Goal: Check status: Check status

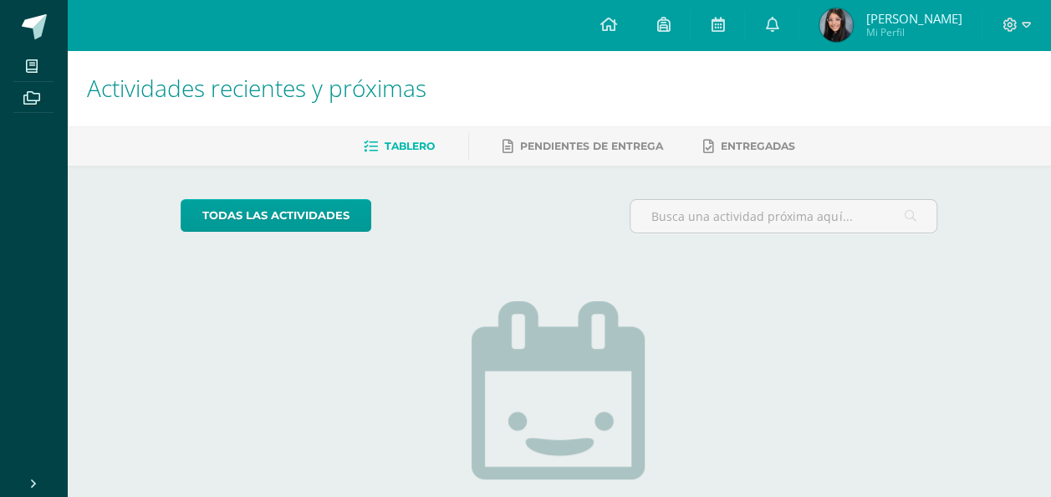
click at [607, 144] on span "Pendientes de entrega" at bounding box center [591, 146] width 143 height 13
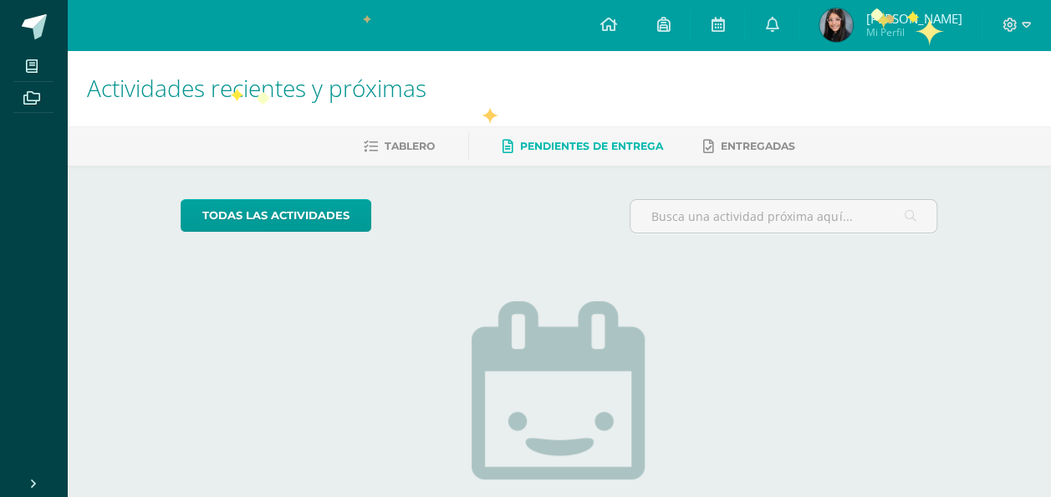
click at [917, 27] on span "Mi Perfil" at bounding box center [913, 32] width 96 height 14
click at [636, 13] on link at bounding box center [607, 25] width 57 height 50
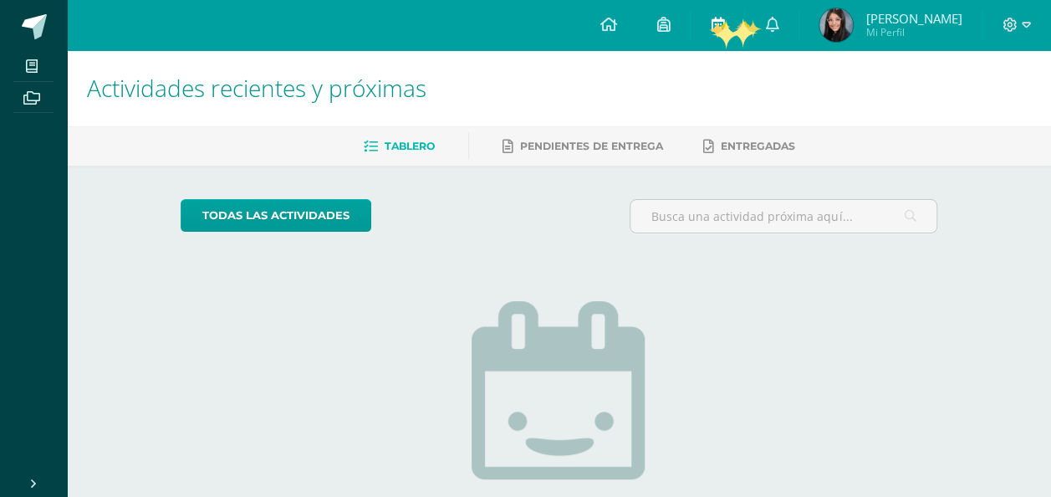
click at [744, 20] on link at bounding box center [718, 25] width 54 height 50
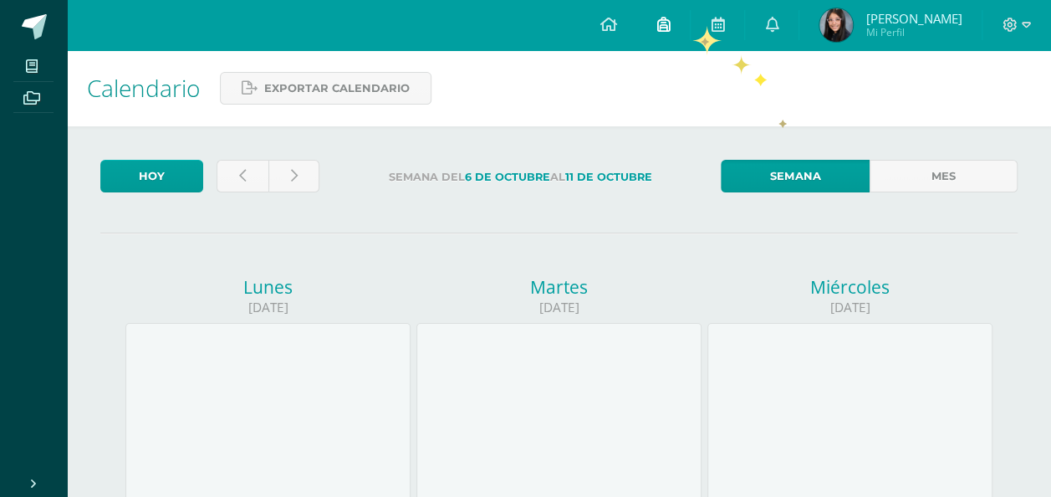
click at [690, 23] on link at bounding box center [663, 25] width 54 height 50
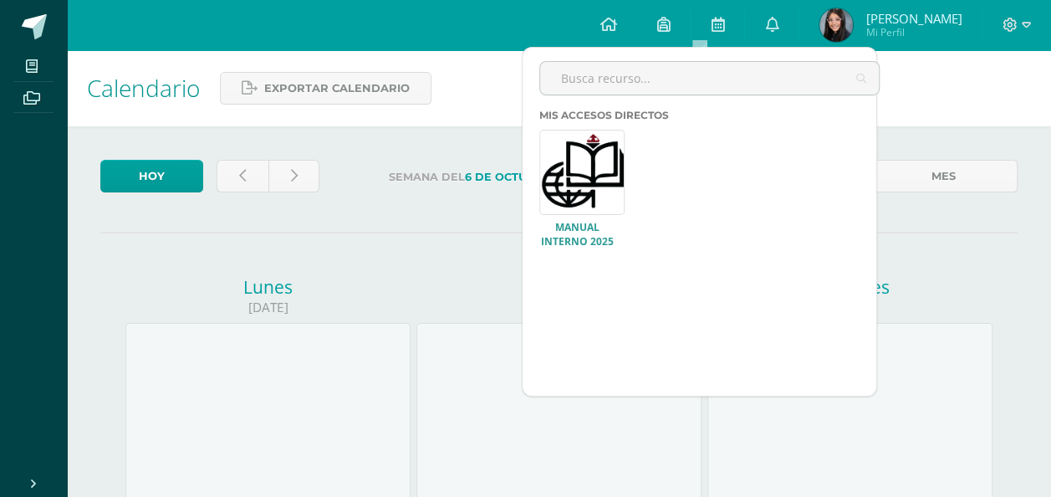
click at [567, 191] on link at bounding box center [581, 172] width 85 height 85
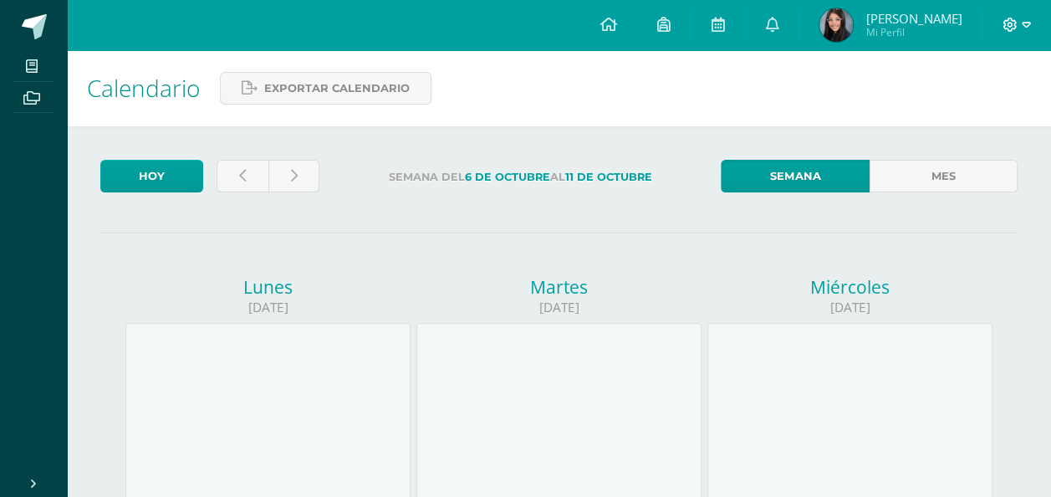
click at [1025, 30] on icon at bounding box center [1026, 25] width 9 height 15
click at [829, 96] on div "Calendario Exportar calendario" at bounding box center [559, 88] width 984 height 76
click at [853, 25] on img at bounding box center [835, 24] width 33 height 33
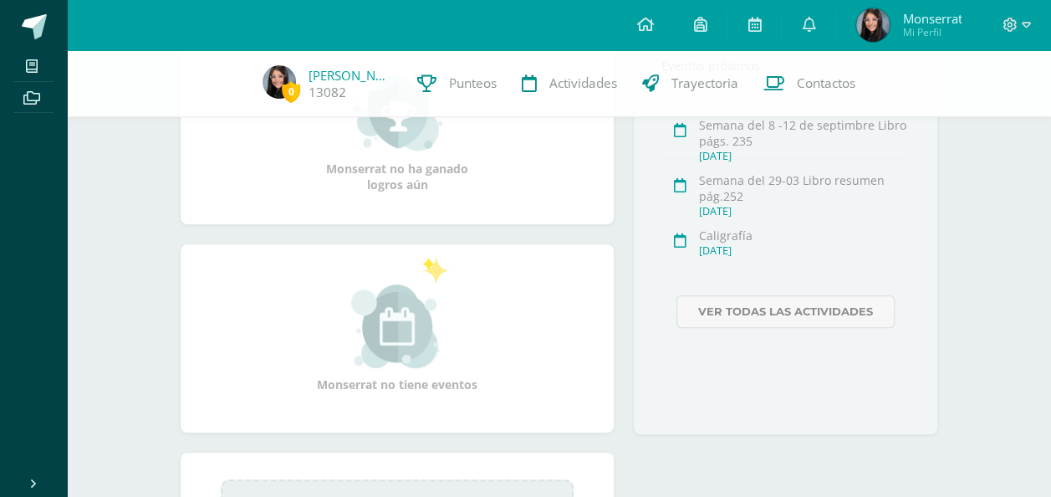
scroll to position [528, 0]
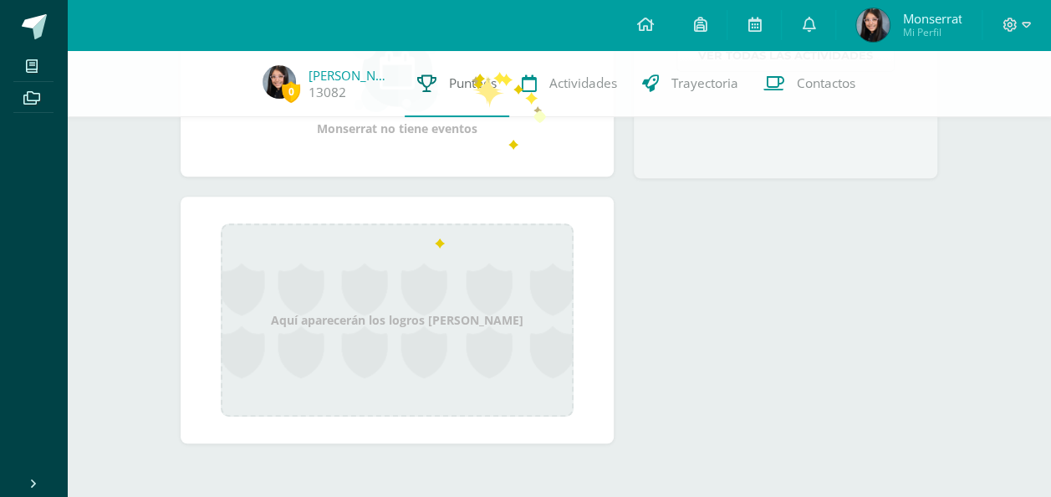
click at [475, 79] on span "Punteos" at bounding box center [473, 83] width 48 height 18
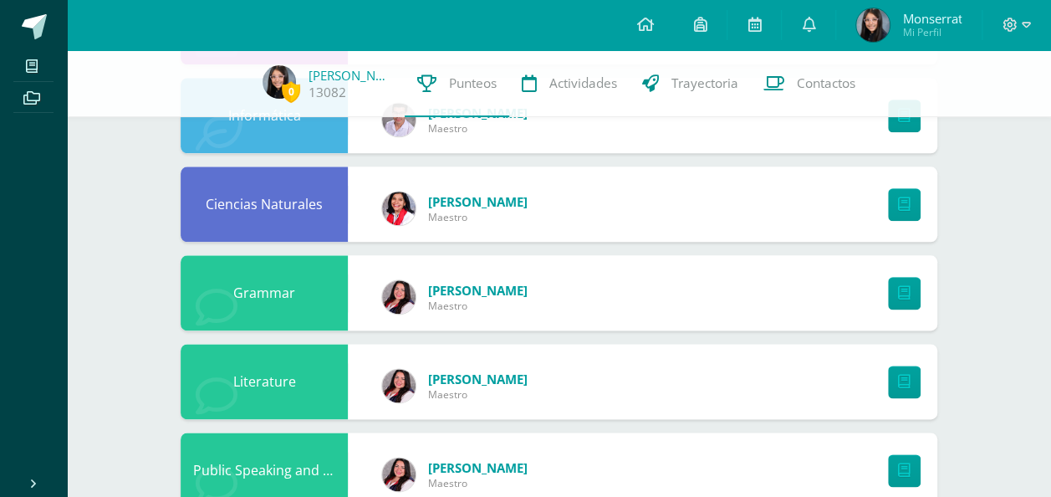
scroll to position [890, 0]
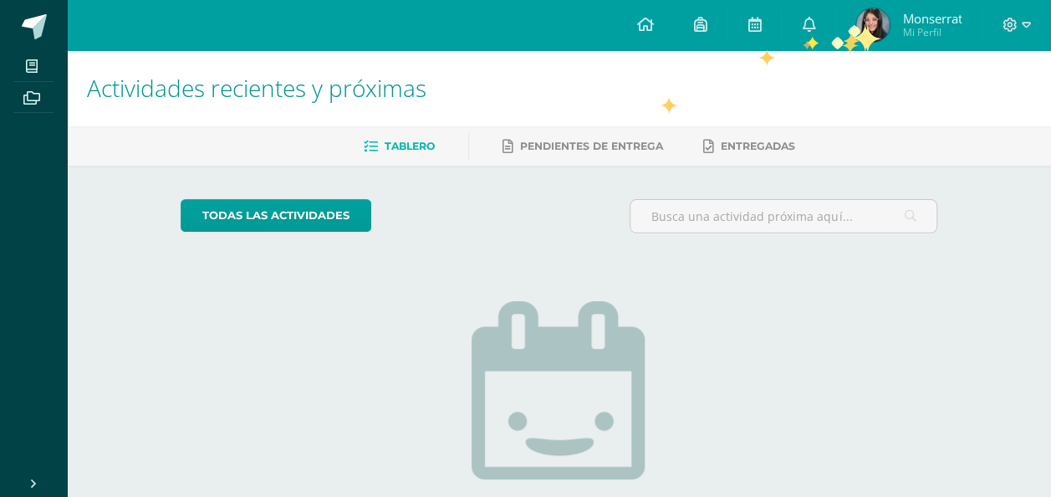
click at [853, 25] on span "[PERSON_NAME] Mi Perfil" at bounding box center [909, 24] width 112 height 33
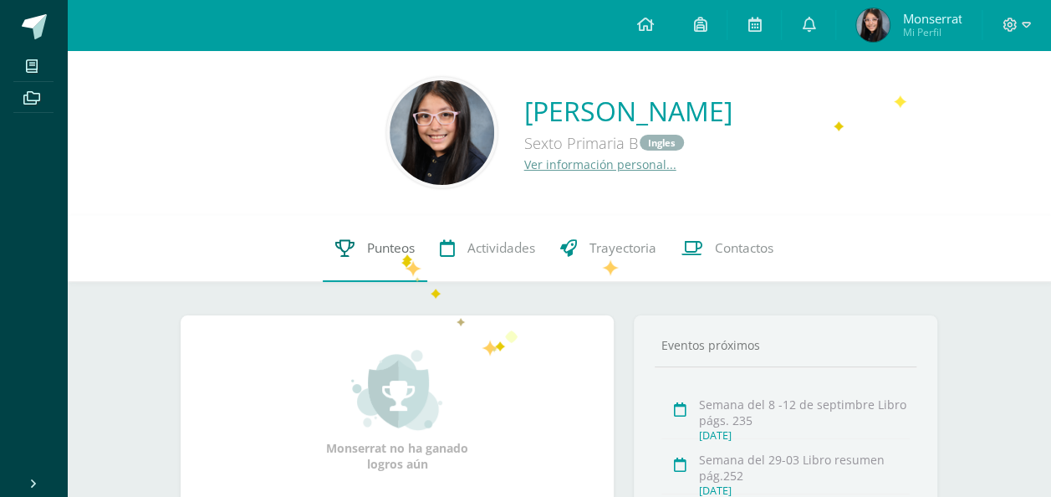
click at [402, 252] on span "Punteos" at bounding box center [391, 248] width 48 height 18
